Goal: Information Seeking & Learning: Learn about a topic

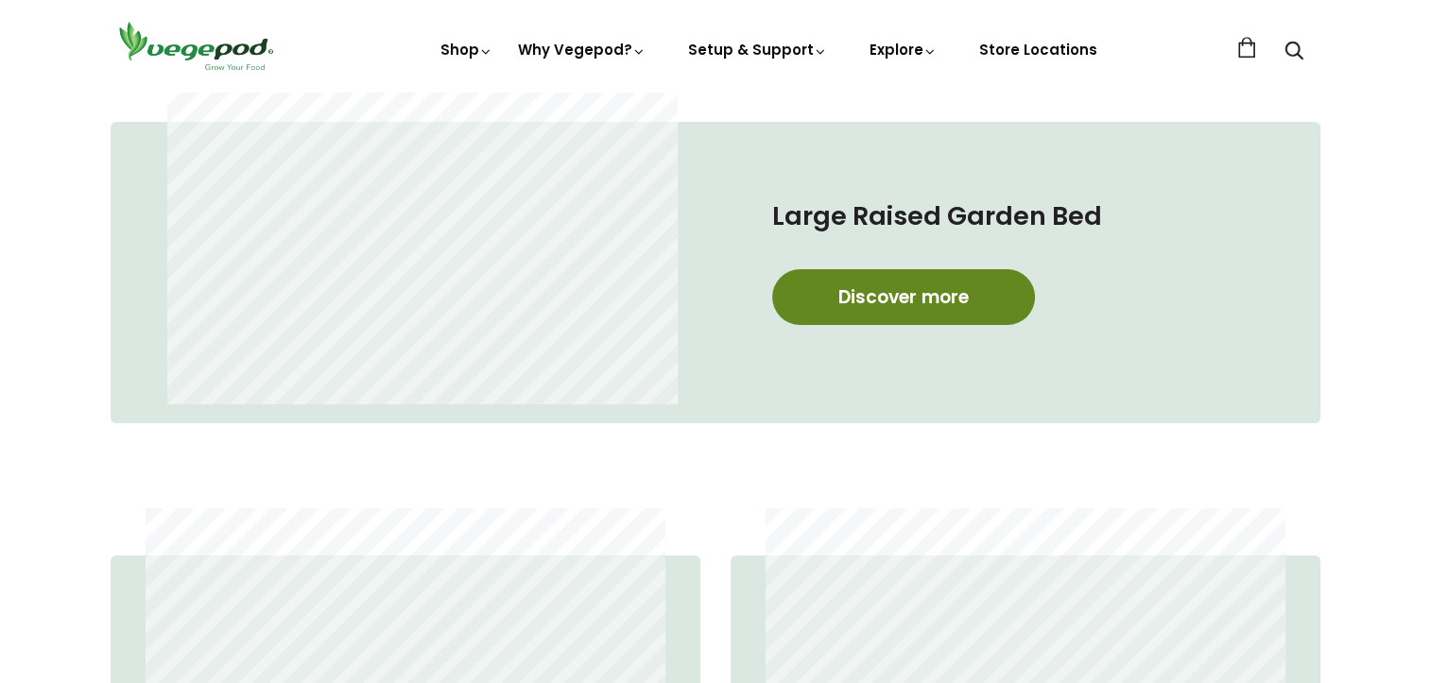
click at [931, 298] on link "Discover more" at bounding box center [903, 297] width 263 height 56
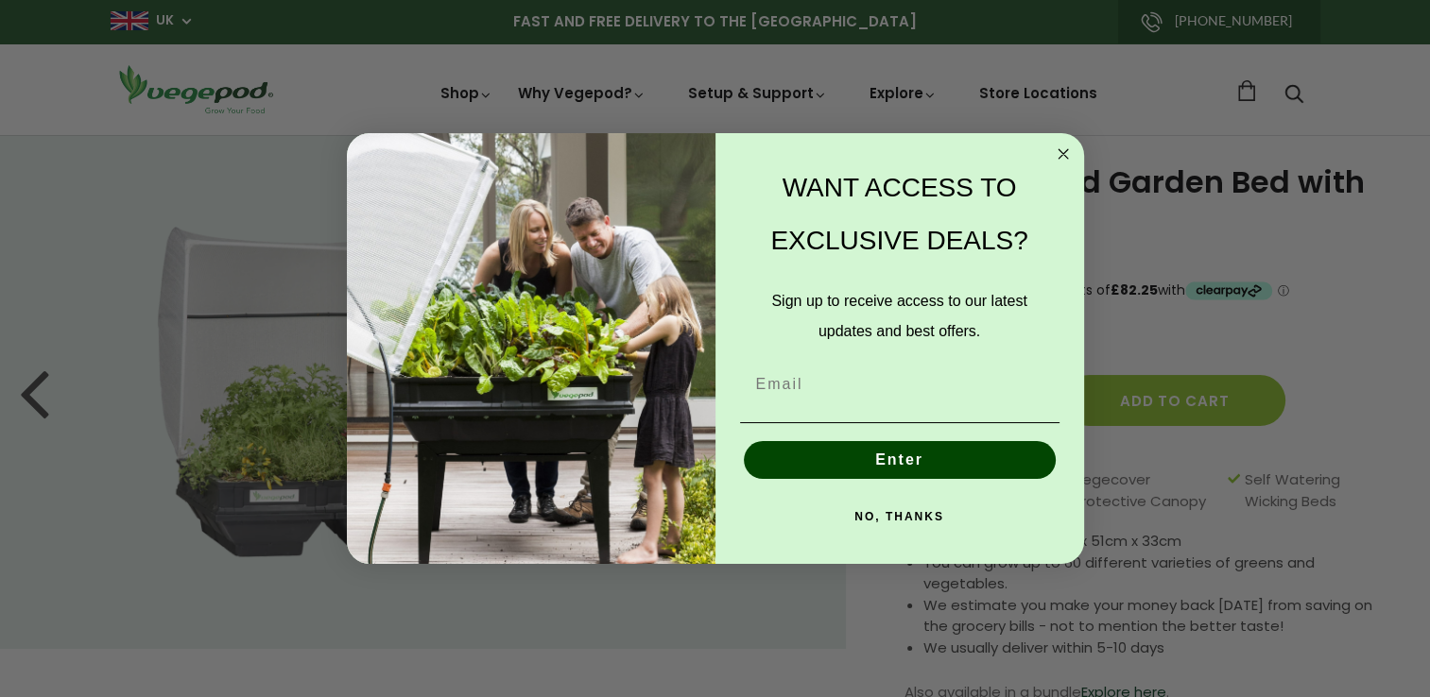
drag, startPoint x: 1436, startPoint y: 93, endPoint x: 1441, endPoint y: 130, distance: 38.2
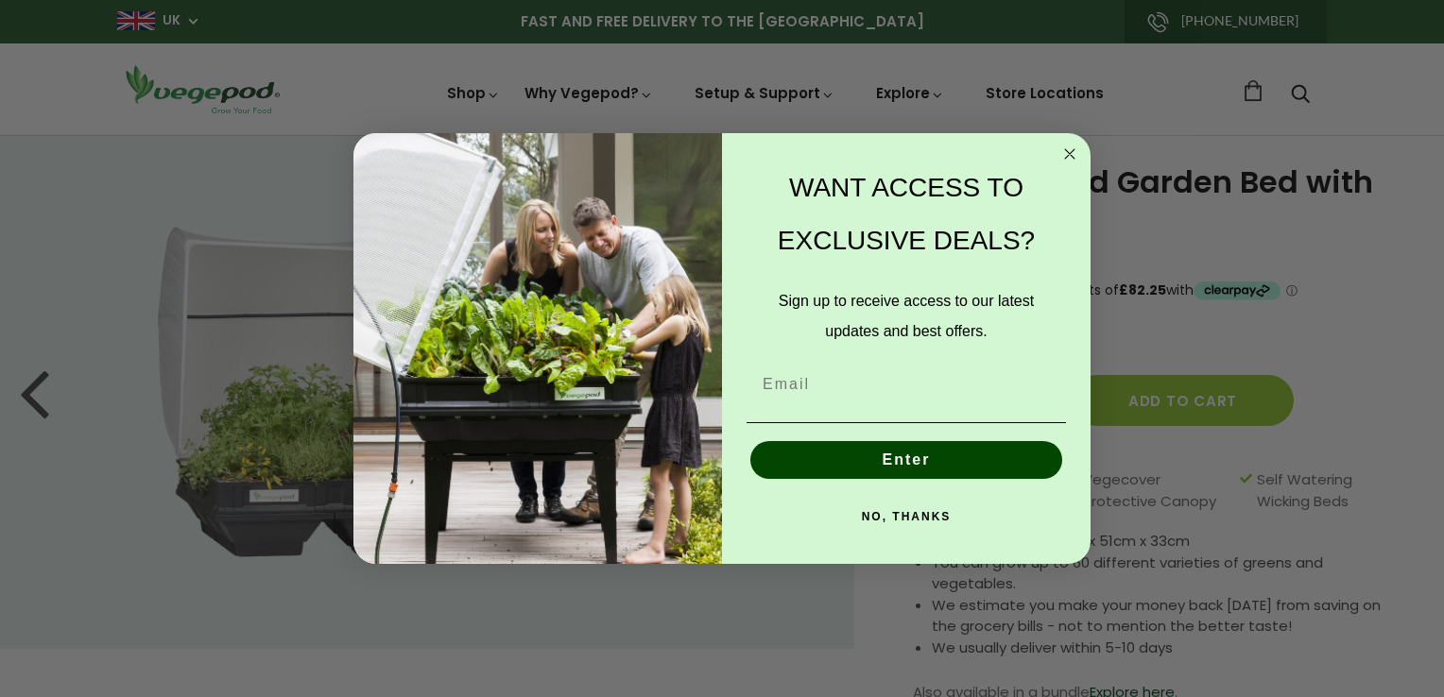
click at [1073, 154] on circle "Close dialog" at bounding box center [1070, 154] width 22 height 22
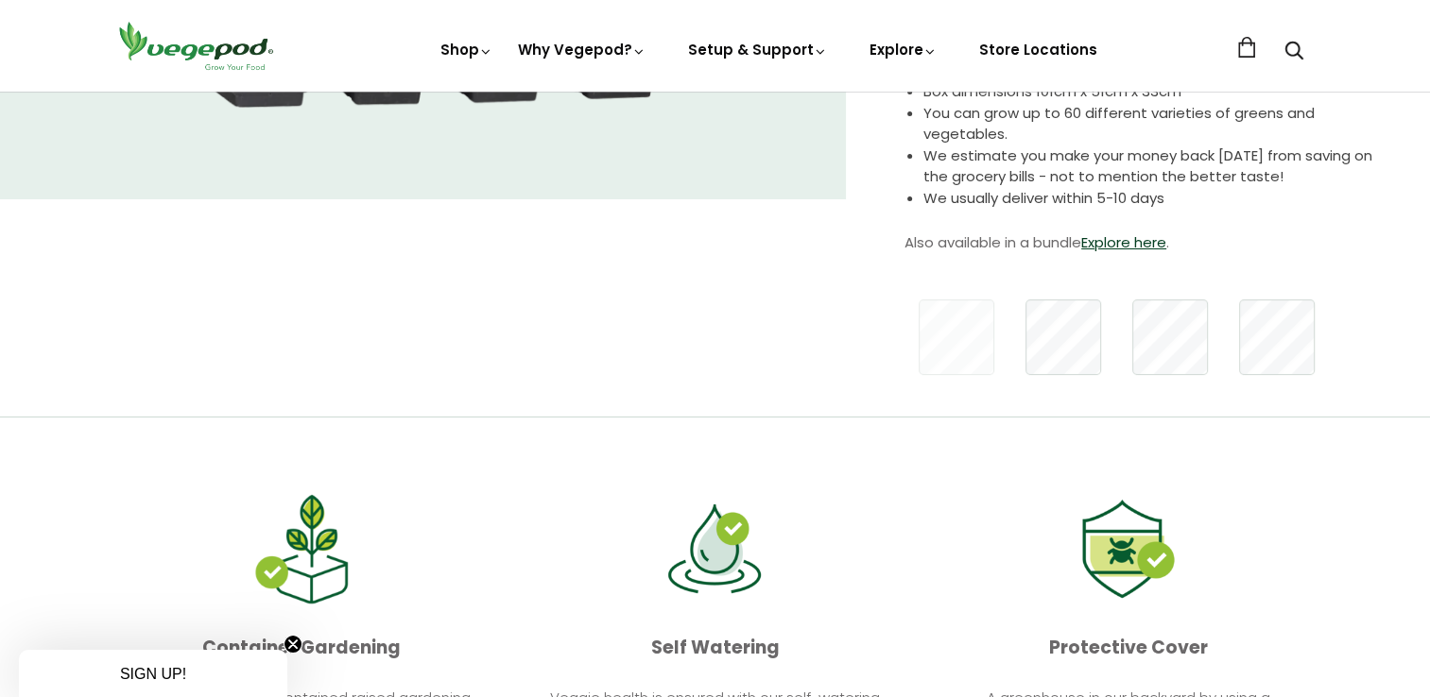
scroll to position [435, 0]
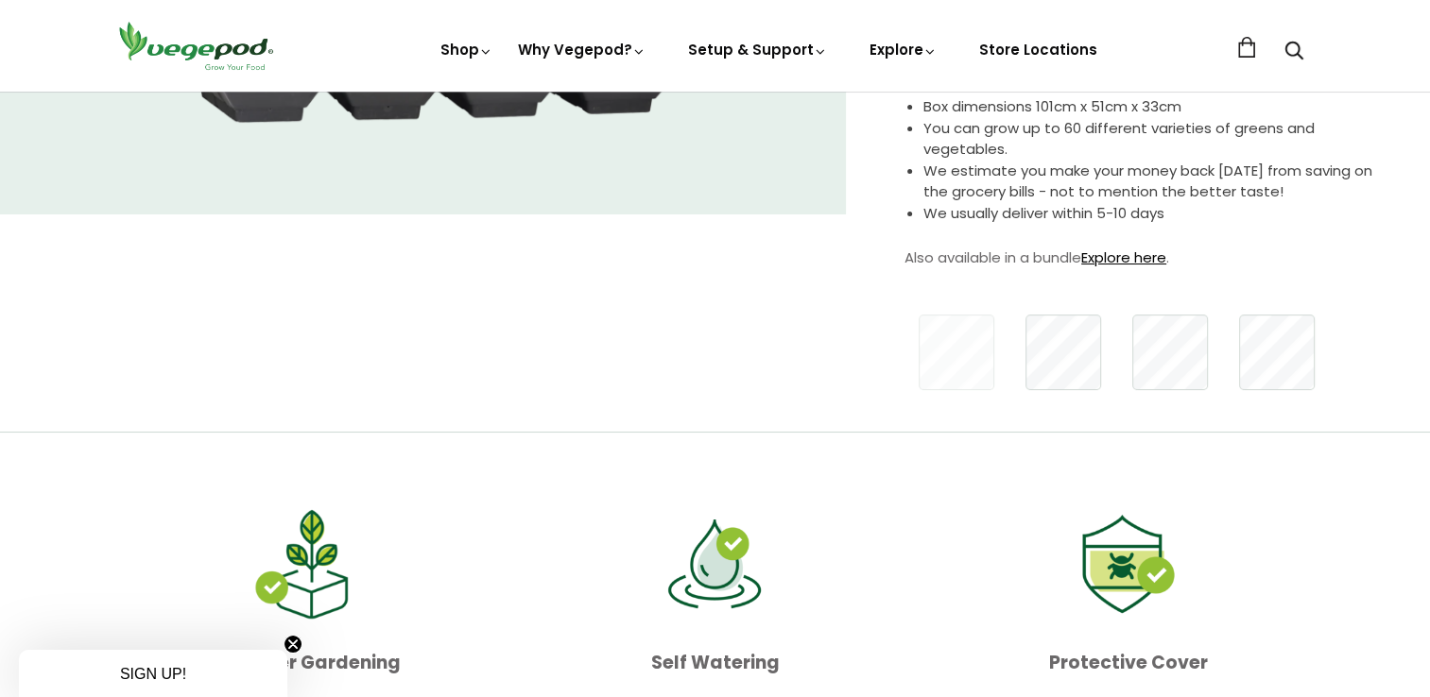
click at [1123, 253] on link "Explore here" at bounding box center [1123, 258] width 85 height 20
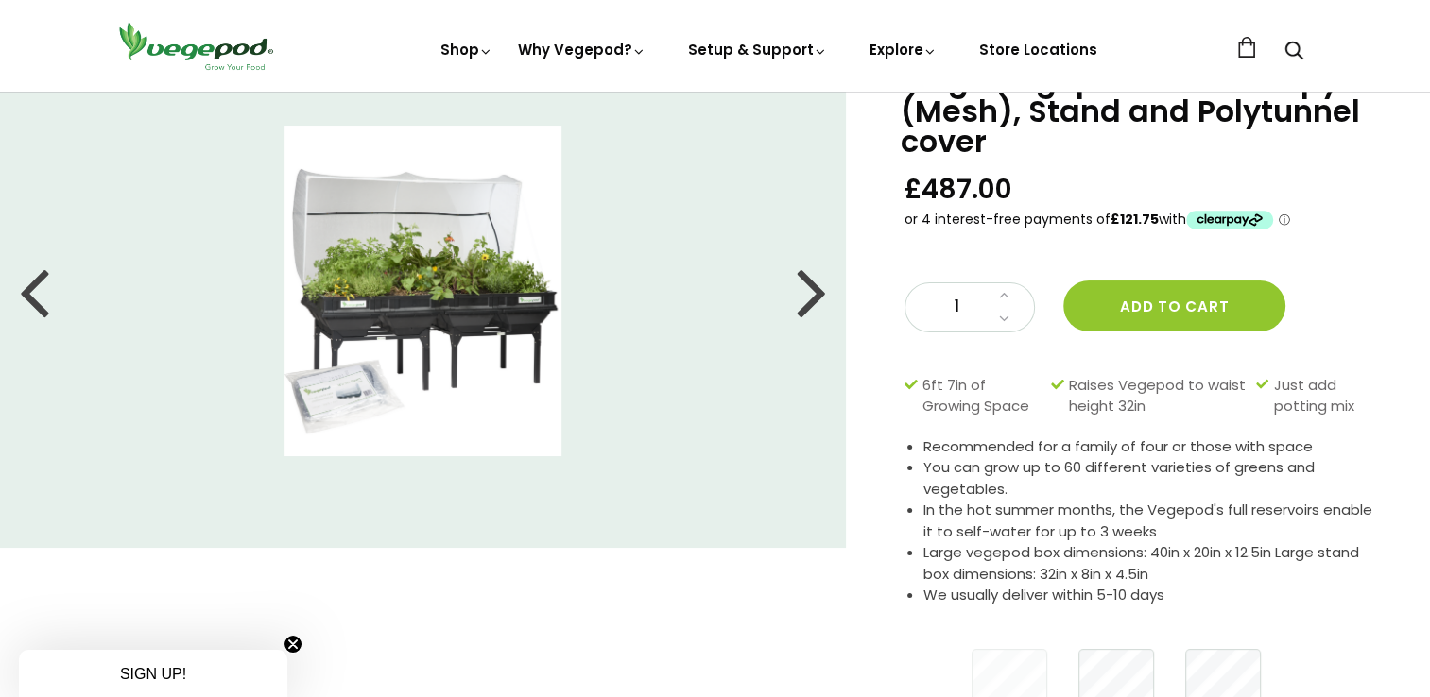
scroll to position [86, 0]
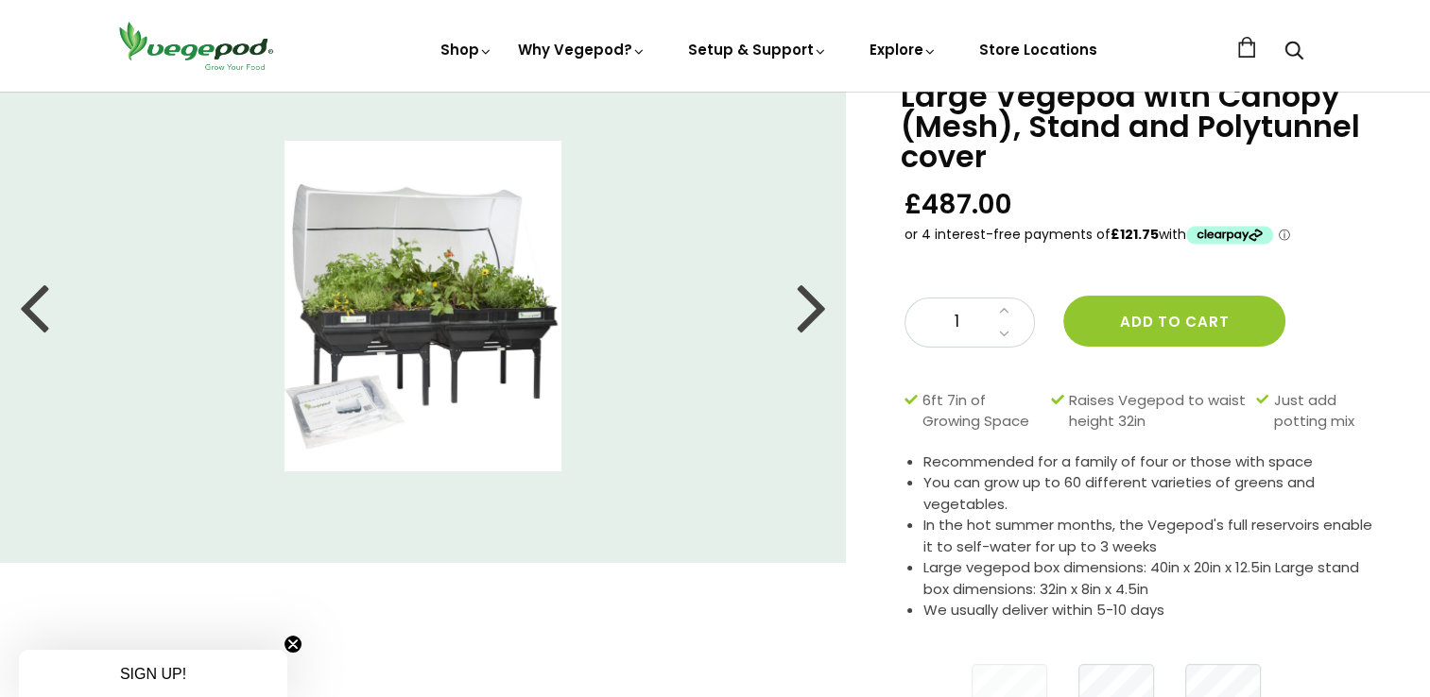
click at [805, 308] on div at bounding box center [812, 306] width 30 height 85
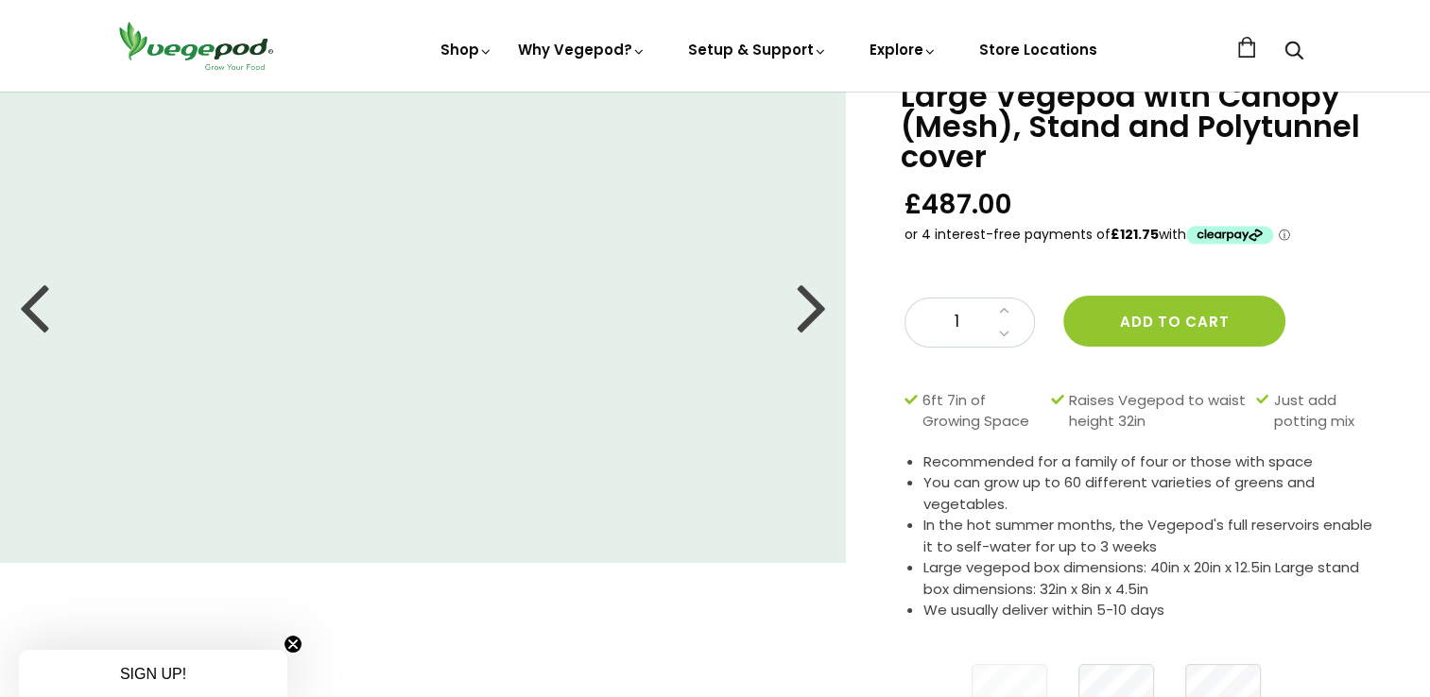
click at [805, 308] on div at bounding box center [812, 306] width 30 height 85
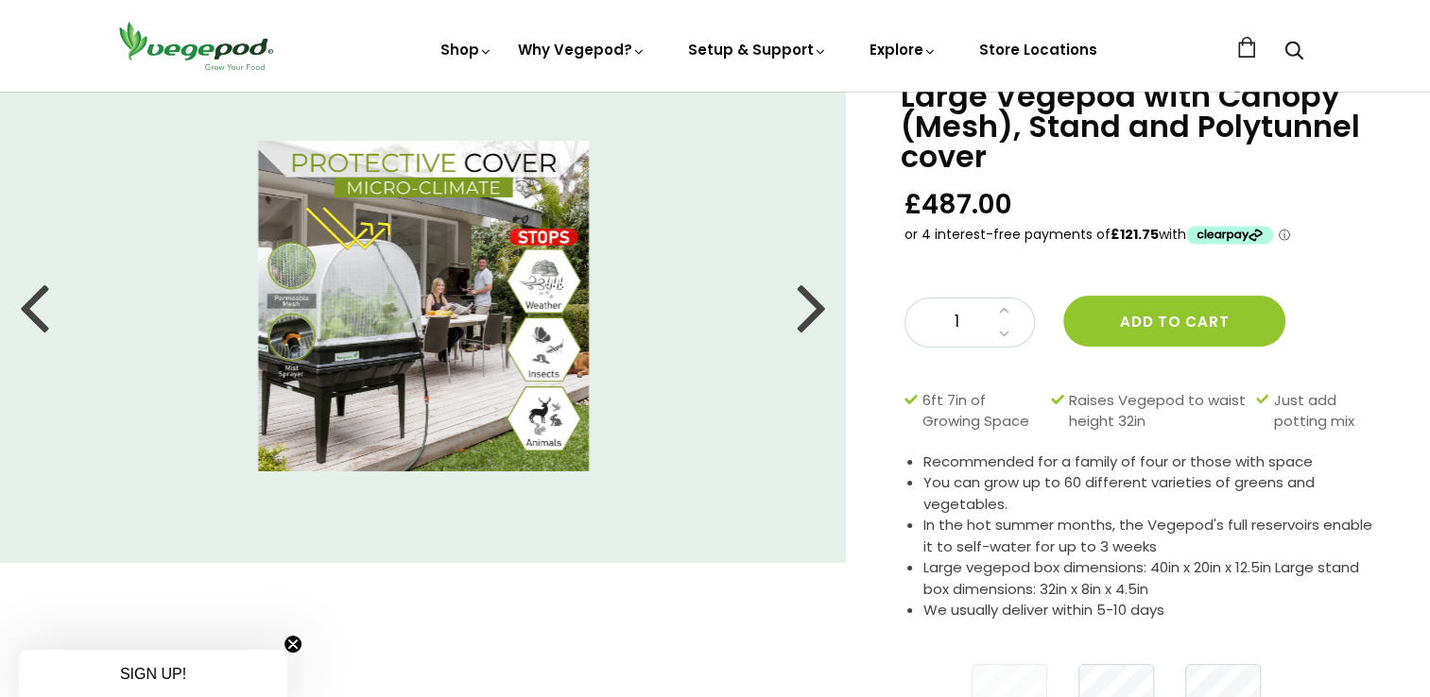
click at [805, 308] on div at bounding box center [812, 306] width 30 height 85
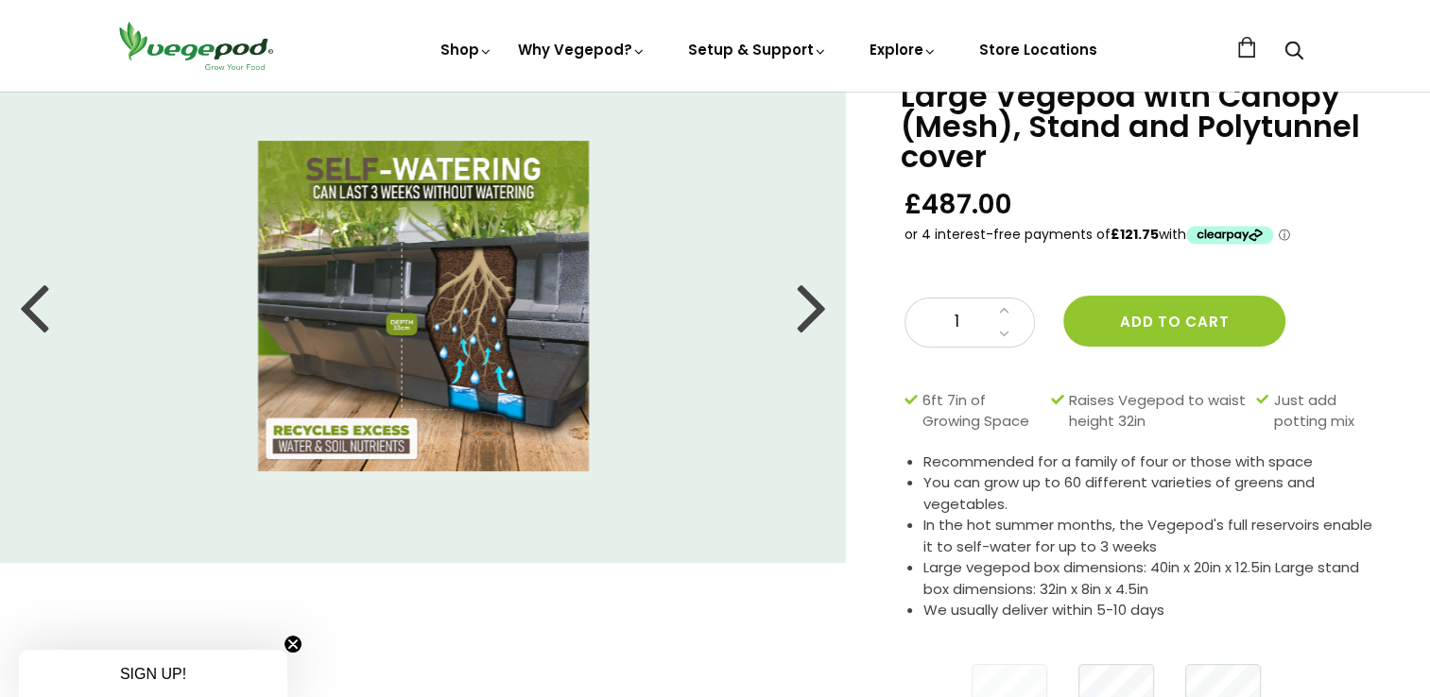
click at [805, 308] on div at bounding box center [812, 306] width 30 height 85
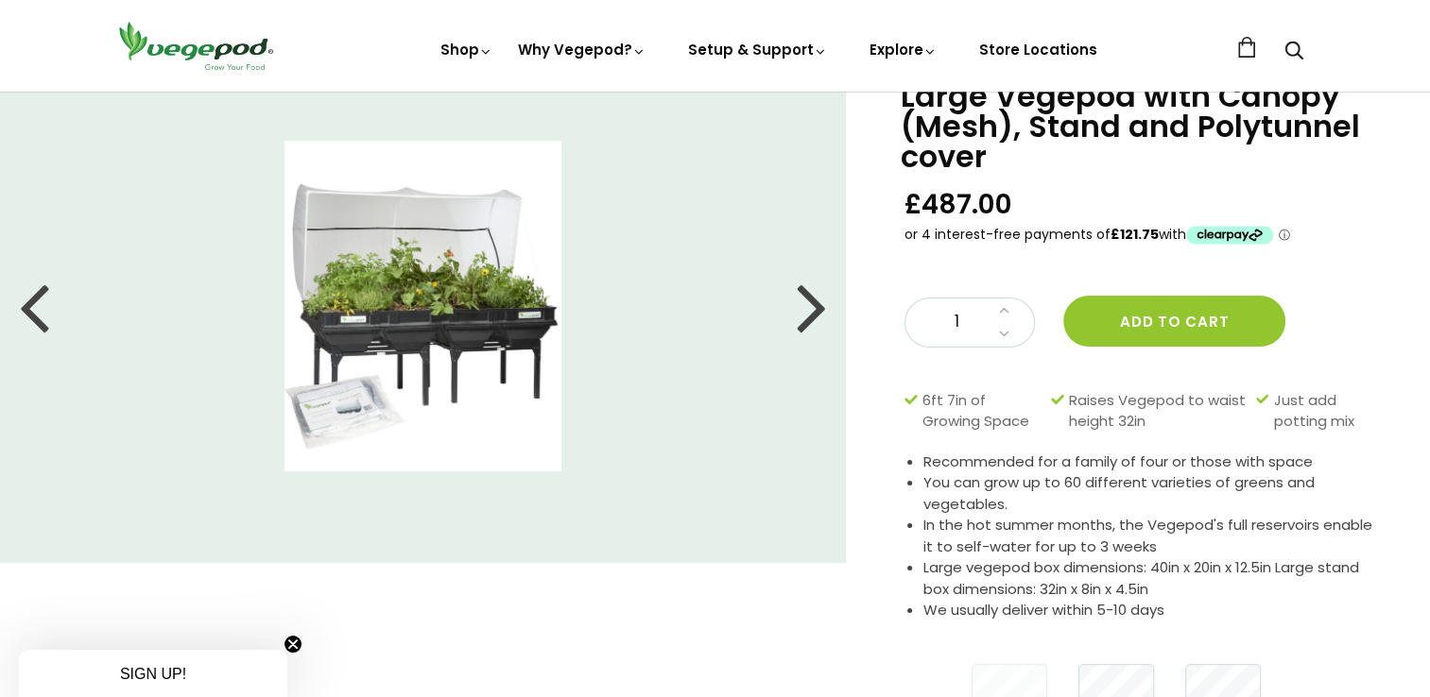
click at [805, 308] on div at bounding box center [812, 306] width 30 height 85
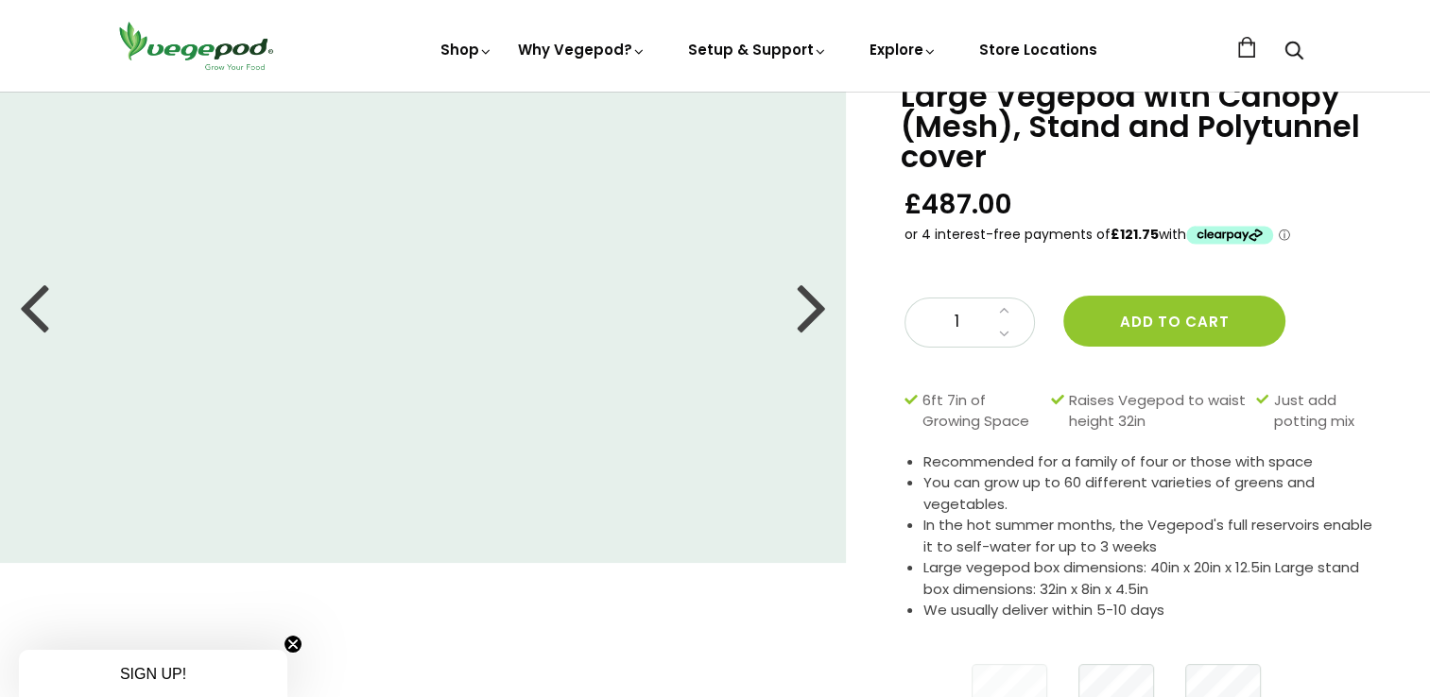
click at [805, 308] on div at bounding box center [812, 306] width 30 height 85
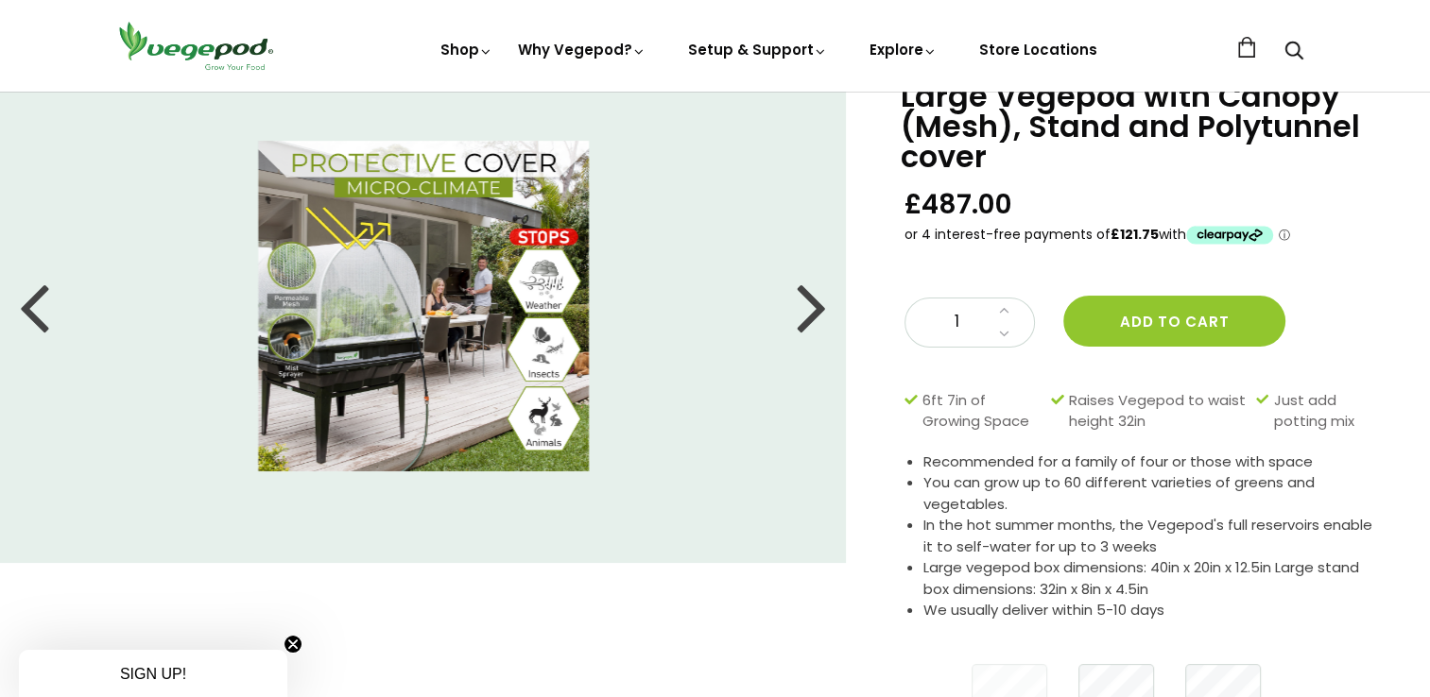
click at [805, 308] on div at bounding box center [812, 306] width 30 height 85
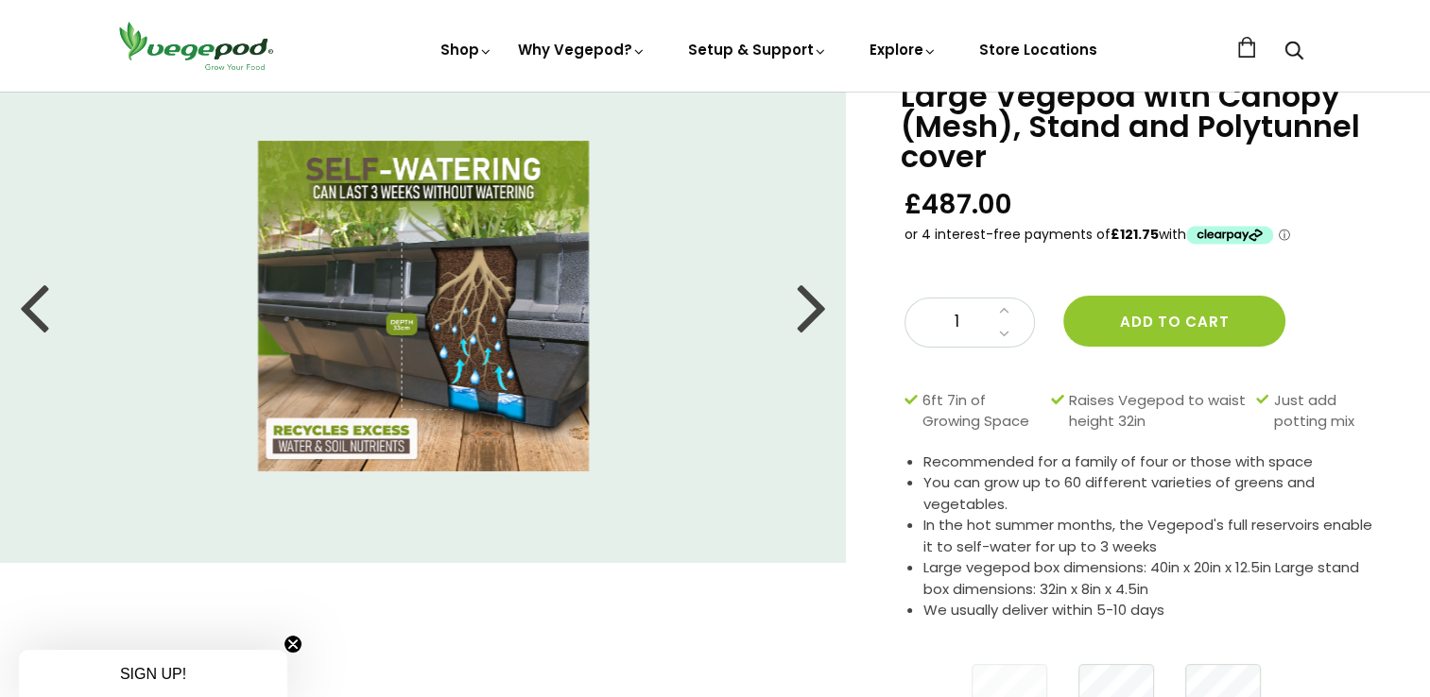
click at [804, 308] on div at bounding box center [812, 306] width 30 height 85
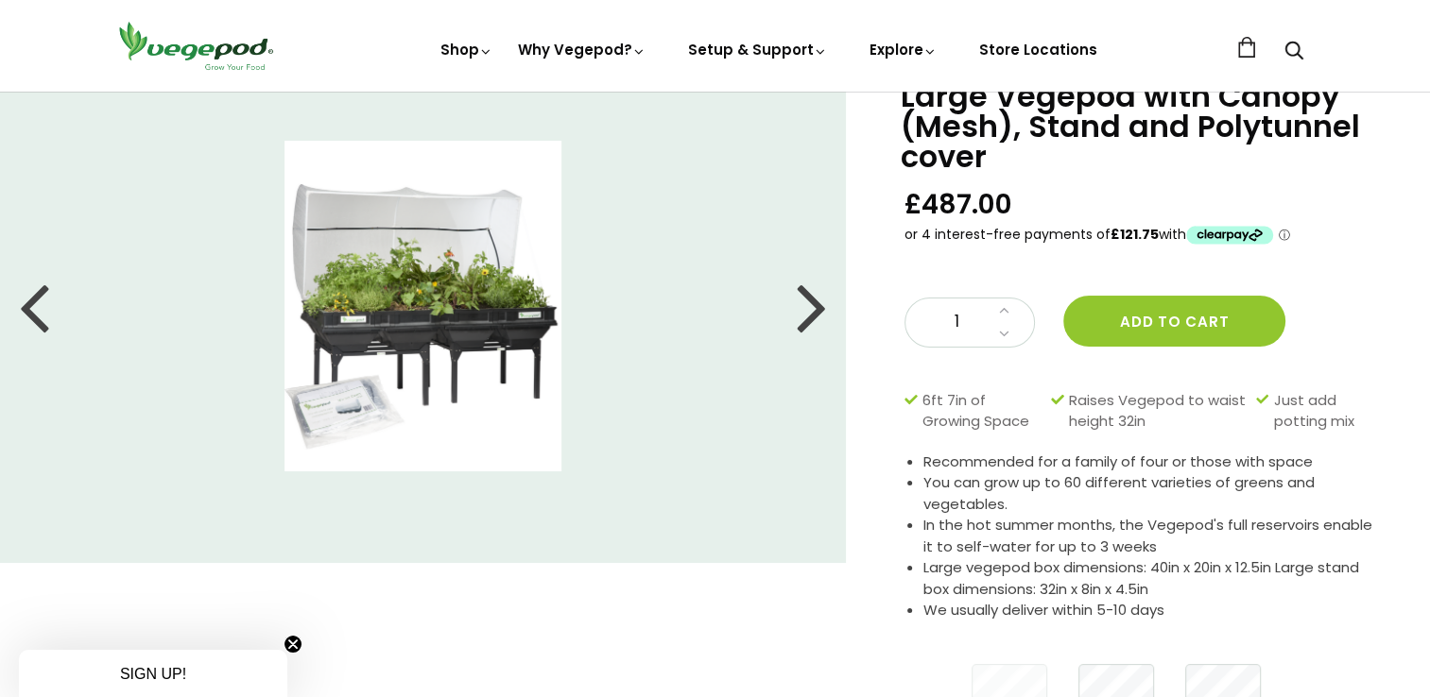
click at [814, 308] on div at bounding box center [812, 306] width 30 height 85
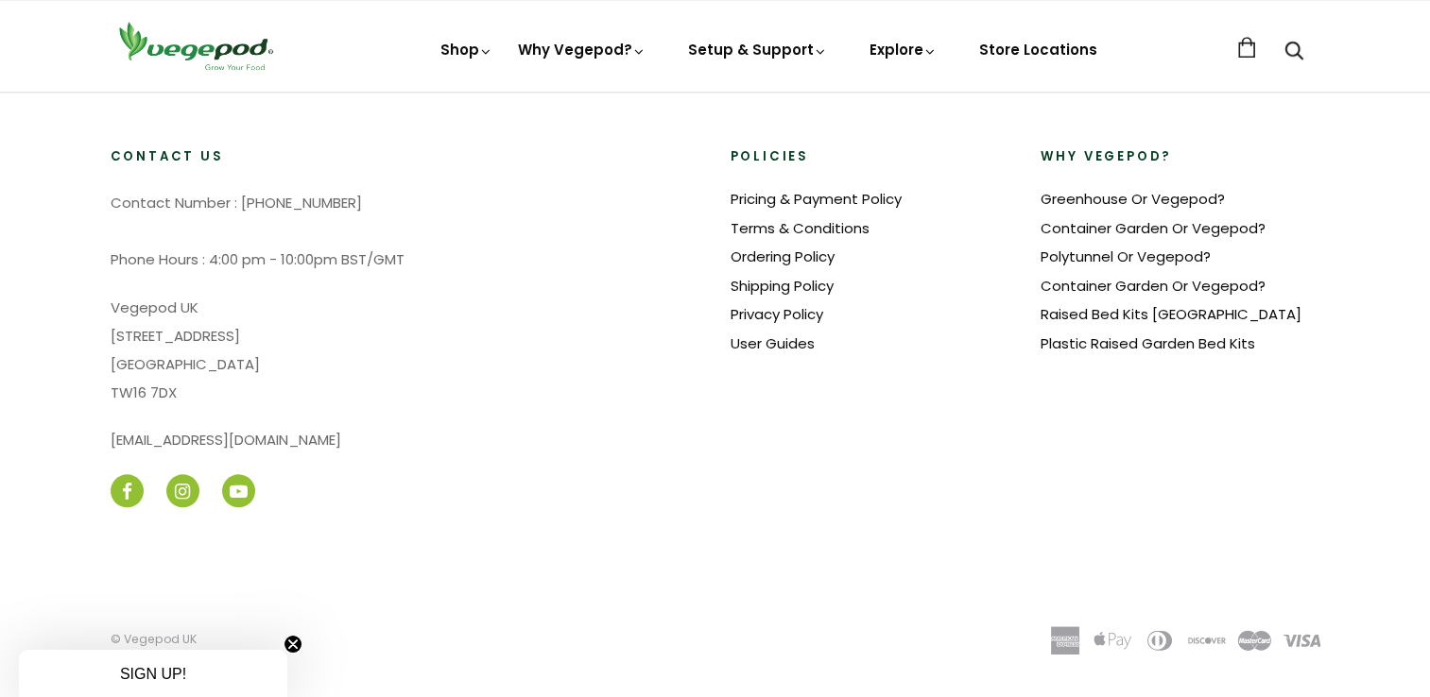
scroll to position [1915, 0]
click at [1149, 221] on link "Container Garden Or Vegepod?" at bounding box center [1153, 225] width 225 height 20
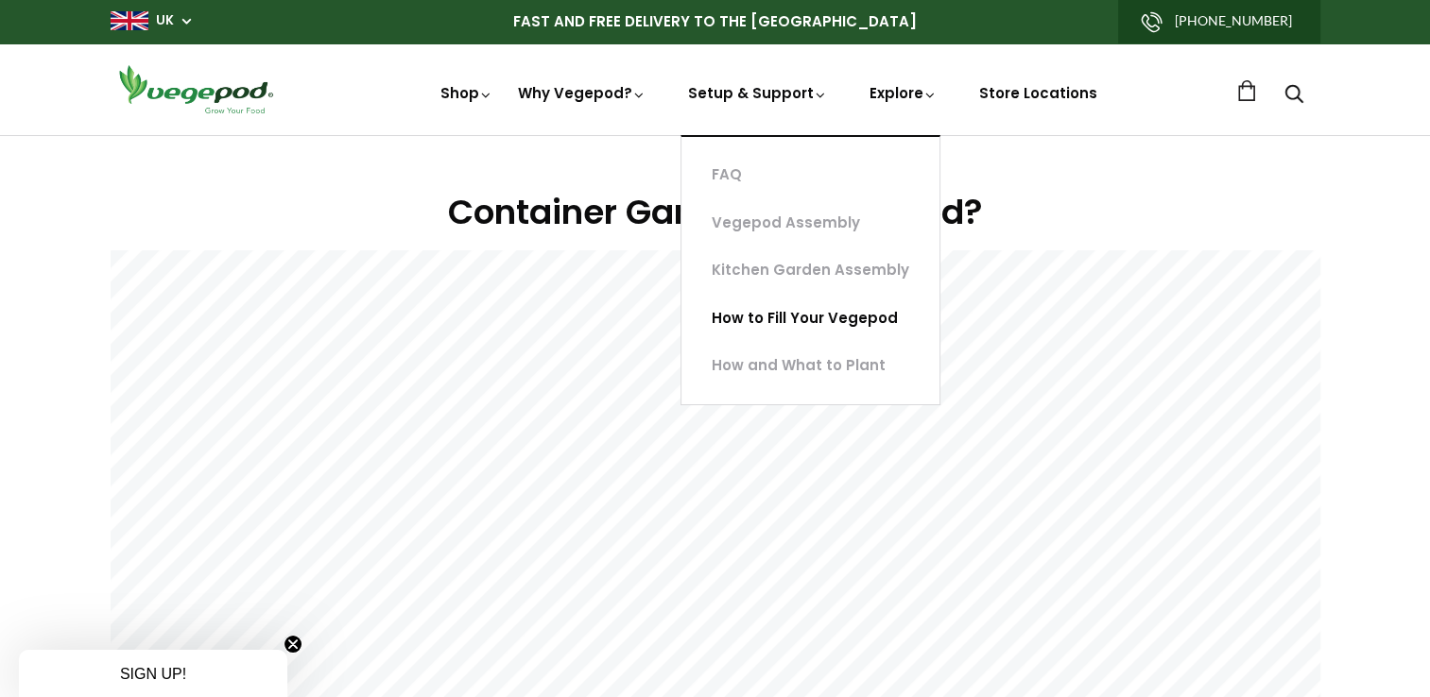
click at [780, 320] on link "How to Fill Your Vegepod" at bounding box center [810, 319] width 258 height 48
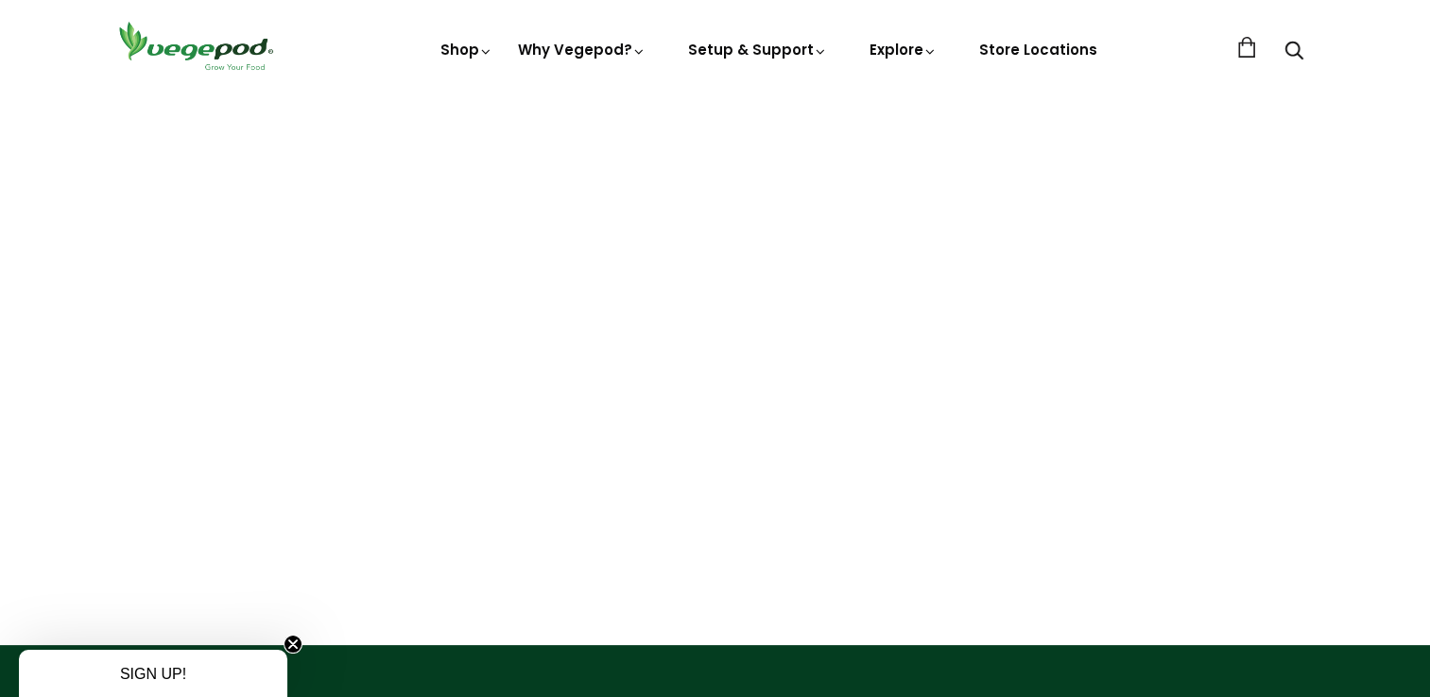
scroll to position [232, 0]
